Goal: Complete application form: Complete application form

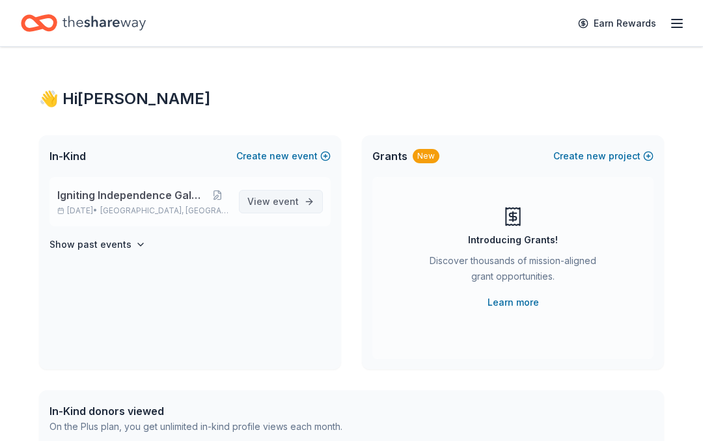
click at [289, 200] on span "event" at bounding box center [286, 201] width 26 height 11
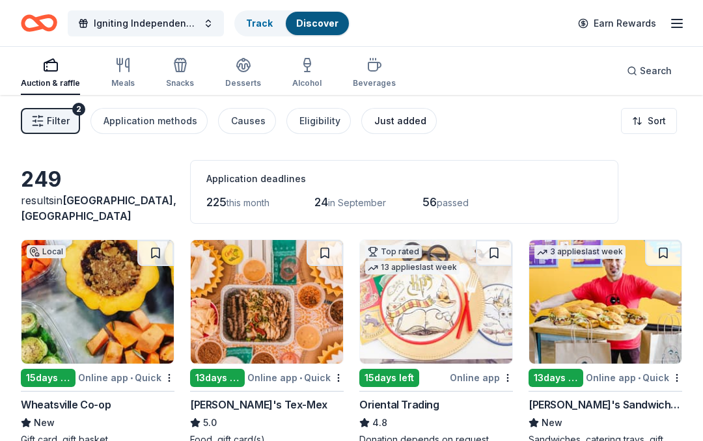
click at [396, 120] on div "Just added" at bounding box center [400, 121] width 52 height 16
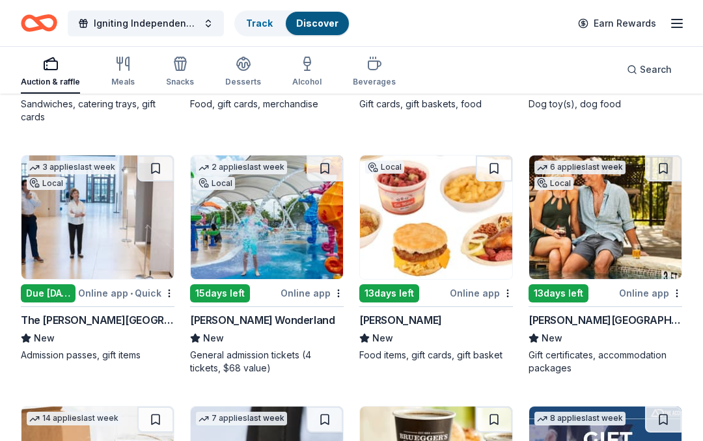
scroll to position [308, 0]
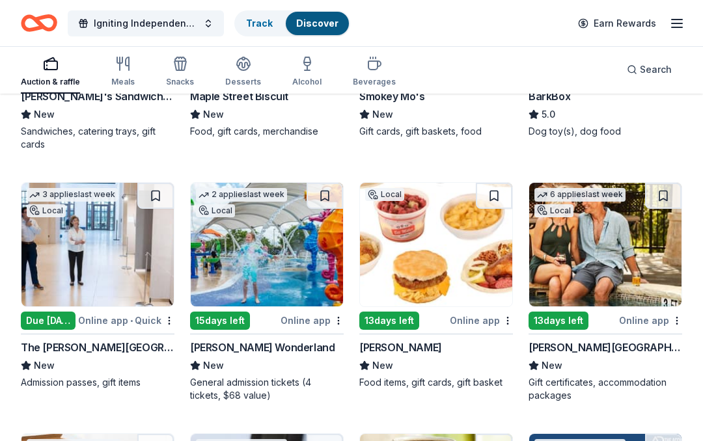
click at [584, 340] on div "[PERSON_NAME][GEOGRAPHIC_DATA]" at bounding box center [606, 348] width 154 height 16
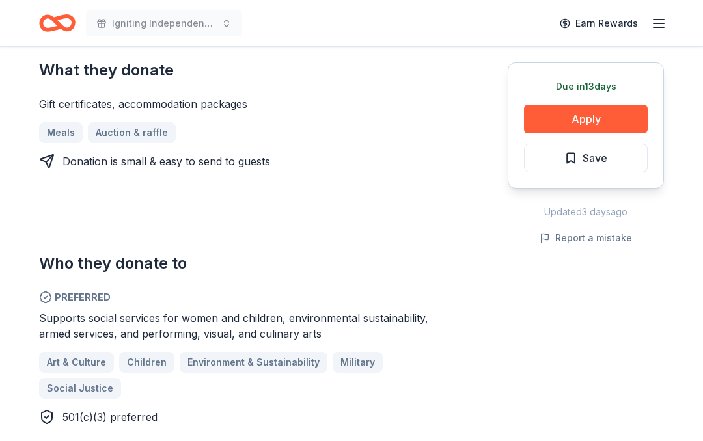
scroll to position [539, 0]
click at [590, 115] on button "Apply" at bounding box center [586, 119] width 124 height 29
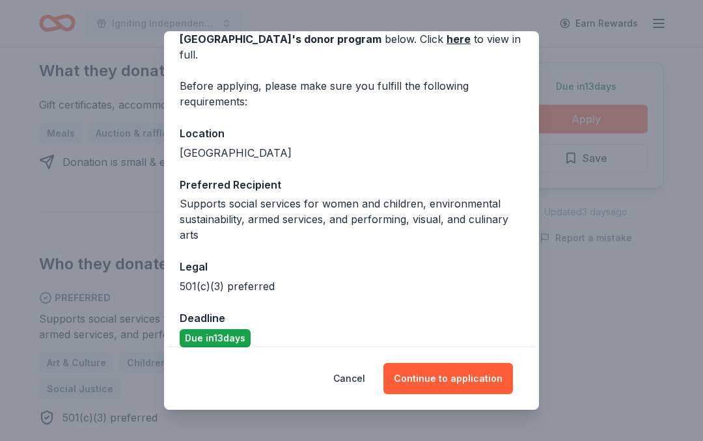
scroll to position [78, 0]
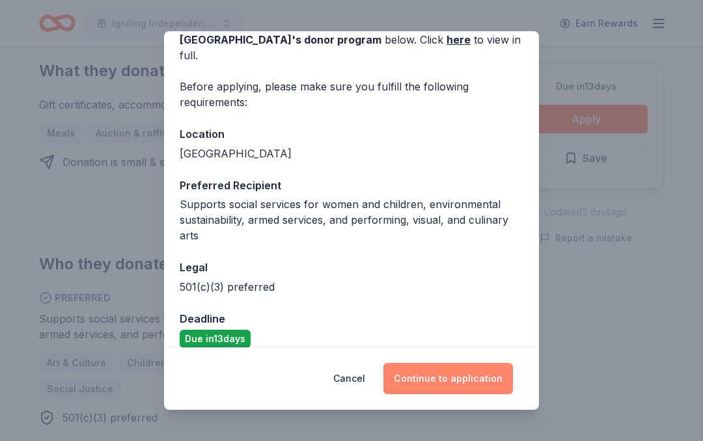
click at [463, 382] on button "Continue to application" at bounding box center [448, 378] width 130 height 31
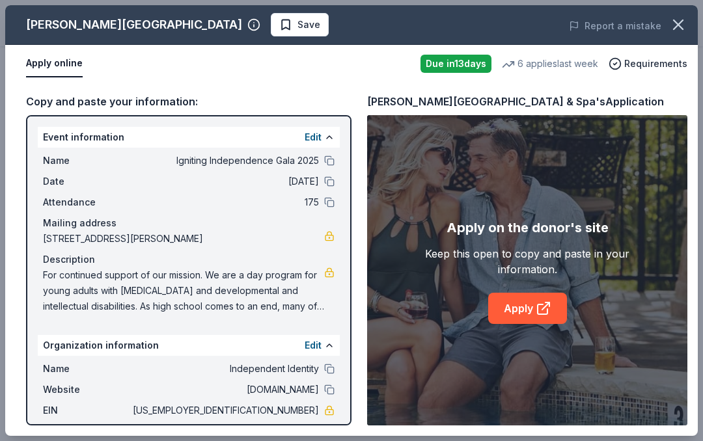
scroll to position [0, 0]
click at [153, 186] on span "09/26/25" at bounding box center [224, 182] width 189 height 16
click at [530, 309] on link "Apply" at bounding box center [527, 308] width 79 height 31
